Goal: Transaction & Acquisition: Purchase product/service

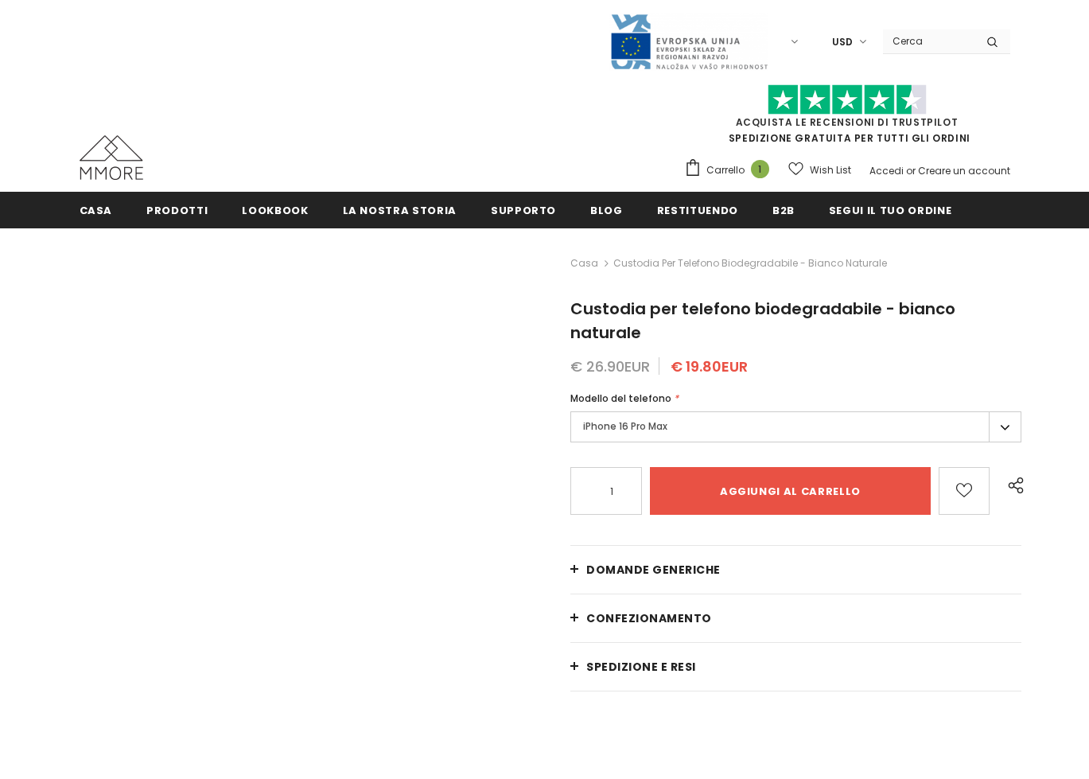
type input "Add to cart"
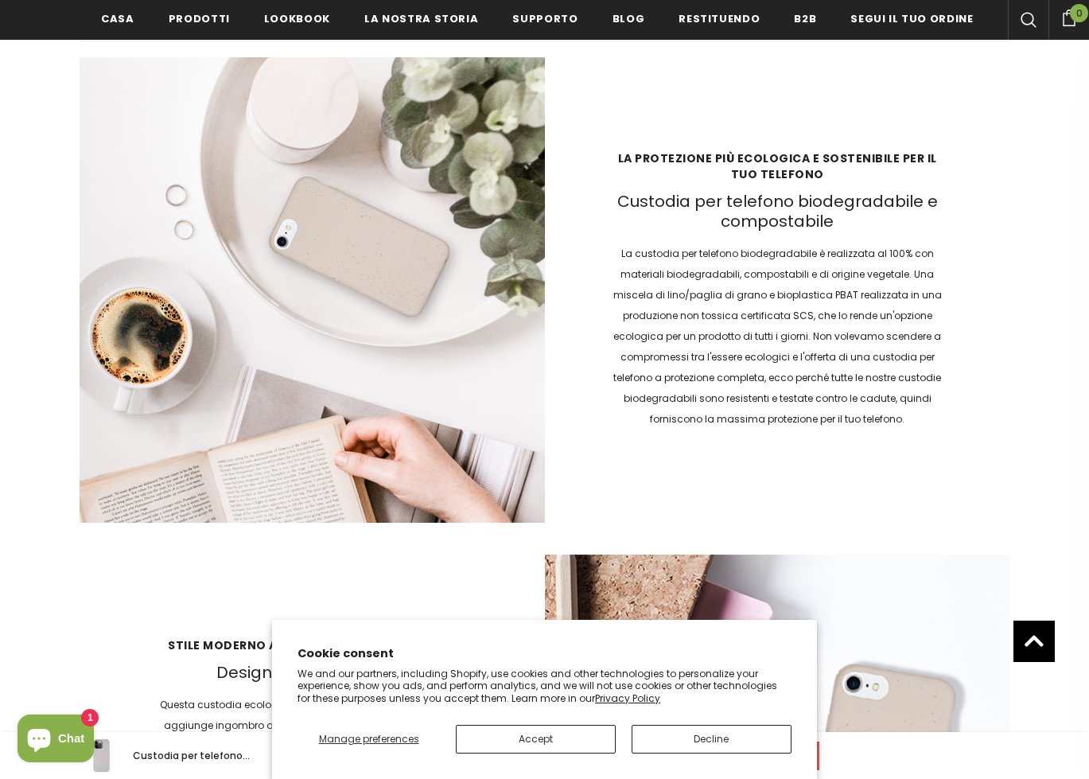
scroll to position [2336, 0]
